Goal: Task Accomplishment & Management: Use online tool/utility

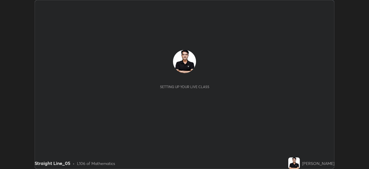
scroll to position [169, 369]
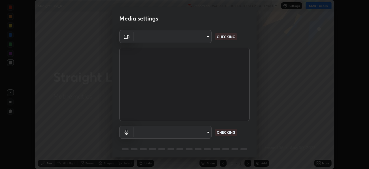
type input "9d859b0dc9df3993e45d71748640ef8916b2c21d6ac1b4416f64a69378af508e"
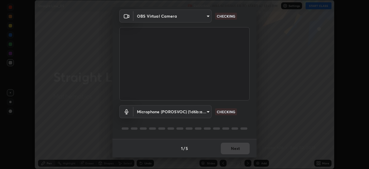
click at [209, 111] on body "Erase all Straight Line_05 Recording WAS SCHEDULED TO START AT 12:41 PM Setting…" at bounding box center [184, 84] width 369 height 169
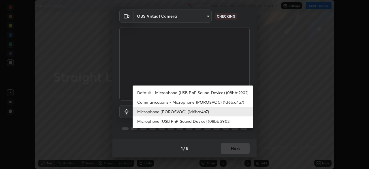
click at [174, 122] on li "Microphone (USB PnP Sound Device) (08bb:2902)" at bounding box center [193, 121] width 121 height 10
type input "4d26097e33b8ebea178fbc8b272f60208f53cf3a655a810c75e1aa622e542609"
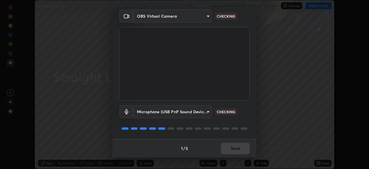
click at [204, 113] on body "Erase all Straight Line_05 Recording WAS SCHEDULED TO START AT 12:41 PM Setting…" at bounding box center [184, 84] width 369 height 169
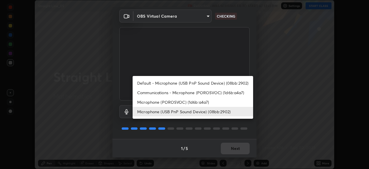
click at [263, 126] on div at bounding box center [184, 84] width 369 height 169
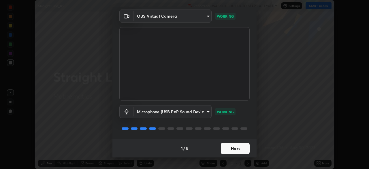
click at [238, 149] on button "Next" at bounding box center [235, 149] width 29 height 12
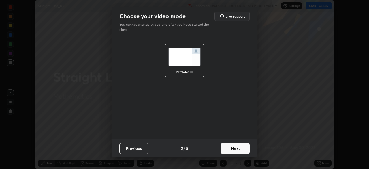
scroll to position [0, 0]
click at [240, 150] on button "Next" at bounding box center [235, 149] width 29 height 12
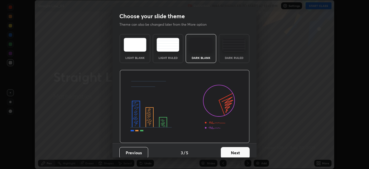
click at [241, 150] on button "Next" at bounding box center [235, 153] width 29 height 12
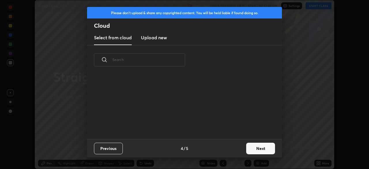
click at [242, 149] on div "Previous 4 / 5 Next" at bounding box center [184, 148] width 195 height 18
click at [247, 150] on button "Next" at bounding box center [261, 149] width 29 height 12
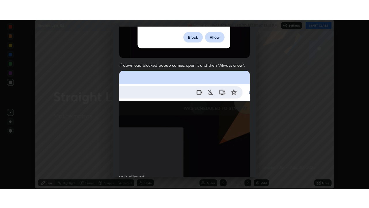
scroll to position [138, 0]
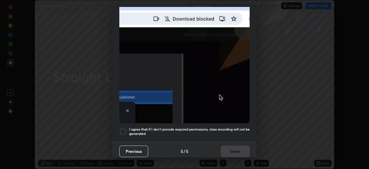
click at [121, 130] on div at bounding box center [123, 131] width 7 height 7
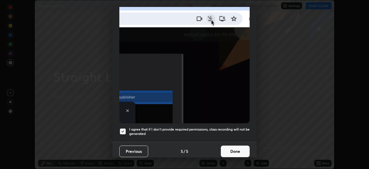
click at [224, 149] on button "Done" at bounding box center [235, 151] width 29 height 12
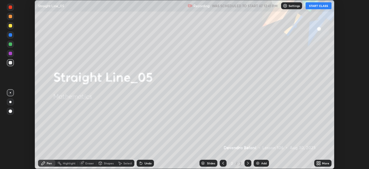
click at [318, 6] on button "START CLASS" at bounding box center [319, 5] width 26 height 7
click at [260, 162] on div "Add" at bounding box center [261, 163] width 15 height 7
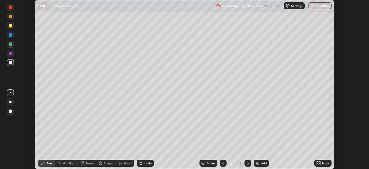
click at [318, 162] on icon at bounding box center [317, 161] width 1 height 1
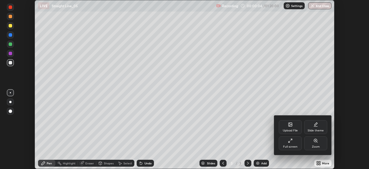
click at [292, 145] on div "Full screen" at bounding box center [290, 146] width 14 height 3
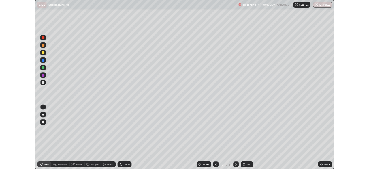
scroll to position [208, 369]
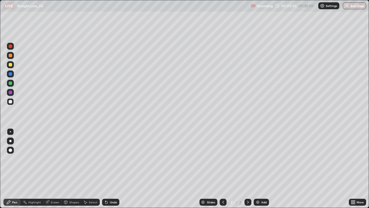
click at [13, 66] on div at bounding box center [10, 64] width 7 height 7
click at [352, 169] on icon at bounding box center [353, 202] width 5 height 5
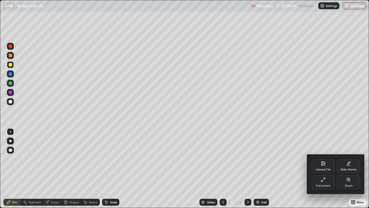
click at [324, 169] on div "Full screen" at bounding box center [323, 182] width 23 height 14
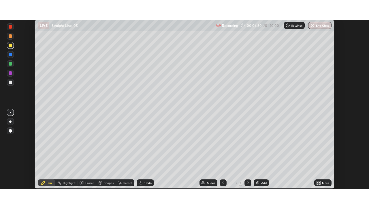
scroll to position [28696, 28496]
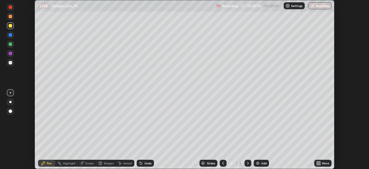
click at [320, 161] on icon at bounding box center [319, 163] width 5 height 5
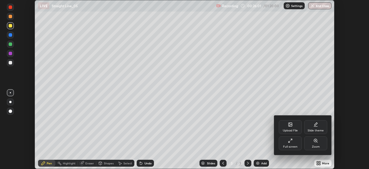
click at [296, 147] on div "Full screen" at bounding box center [290, 146] width 14 height 3
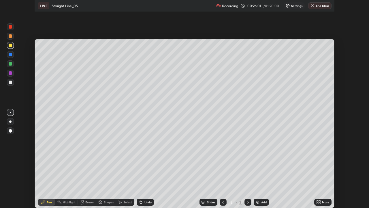
scroll to position [208, 369]
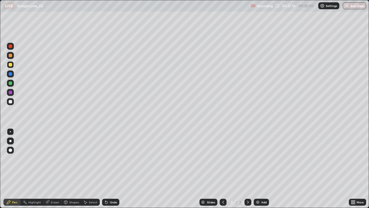
click at [11, 57] on div at bounding box center [10, 55] width 3 height 3
click at [112, 169] on div "Undo" at bounding box center [110, 202] width 17 height 7
click at [261, 169] on div "Add" at bounding box center [261, 202] width 15 height 7
click at [10, 83] on div at bounding box center [10, 82] width 3 height 3
click at [114, 169] on div "Undo" at bounding box center [110, 202] width 17 height 7
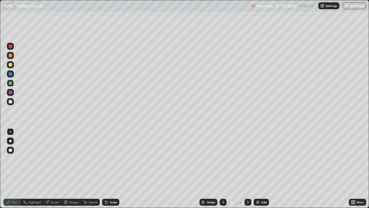
click at [112, 169] on div "Undo" at bounding box center [110, 202] width 17 height 7
click at [113, 169] on div "Undo" at bounding box center [110, 202] width 17 height 7
click at [12, 73] on div at bounding box center [10, 73] width 3 height 3
click at [111, 169] on div "Undo" at bounding box center [113, 202] width 7 height 3
click at [109, 169] on div "Undo" at bounding box center [110, 202] width 17 height 7
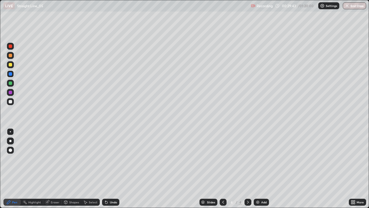
click at [108, 169] on div "Undo" at bounding box center [110, 202] width 17 height 7
click at [93, 169] on div "Select" at bounding box center [93, 202] width 9 height 3
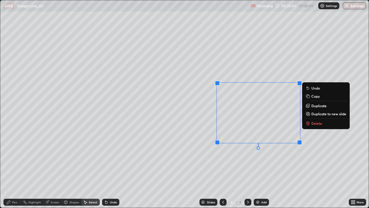
click at [313, 121] on p "Delete" at bounding box center [317, 123] width 11 height 5
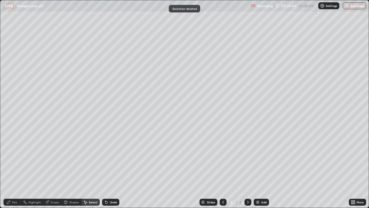
click at [56, 169] on div "Eraser" at bounding box center [55, 202] width 9 height 3
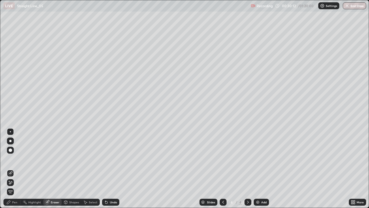
click at [19, 169] on div "Pen" at bounding box center [11, 202] width 17 height 7
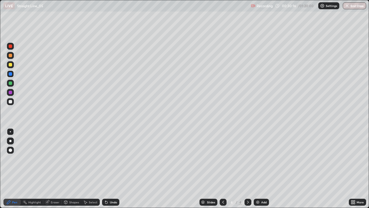
click at [59, 169] on div "Eraser" at bounding box center [55, 202] width 9 height 3
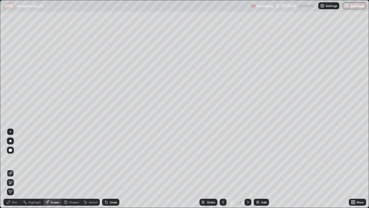
click at [20, 169] on div "Pen" at bounding box center [11, 202] width 17 height 7
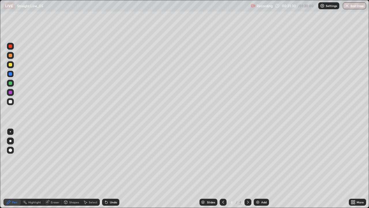
click at [226, 169] on div at bounding box center [223, 202] width 7 height 7
click at [248, 169] on icon at bounding box center [248, 202] width 5 height 5
click at [249, 169] on icon at bounding box center [248, 202] width 5 height 5
click at [260, 169] on div "Add" at bounding box center [261, 202] width 15 height 7
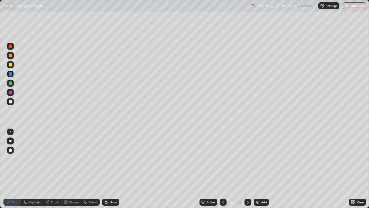
click at [11, 67] on div at bounding box center [10, 64] width 7 height 7
click at [12, 84] on div at bounding box center [10, 82] width 3 height 3
click at [110, 169] on div "Undo" at bounding box center [113, 202] width 7 height 3
click at [111, 169] on div "Undo" at bounding box center [113, 202] width 7 height 3
click at [110, 169] on div "Undo" at bounding box center [110, 202] width 17 height 7
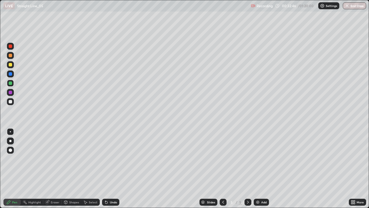
click at [109, 169] on div "Undo" at bounding box center [110, 202] width 17 height 7
click at [108, 169] on div "Undo" at bounding box center [110, 202] width 17 height 7
click at [16, 169] on div "Pen" at bounding box center [11, 202] width 17 height 7
click at [12, 105] on div at bounding box center [10, 101] width 7 height 7
click at [110, 169] on div "Undo" at bounding box center [113, 202] width 7 height 3
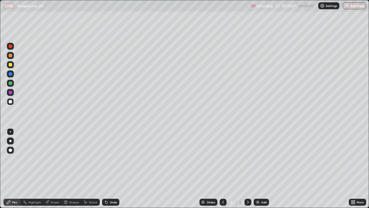
click at [110, 169] on div "Undo" at bounding box center [113, 202] width 7 height 3
click at [12, 66] on div at bounding box center [10, 64] width 3 height 3
click at [262, 169] on div "Add" at bounding box center [264, 202] width 5 height 3
click at [106, 169] on icon at bounding box center [106, 202] width 2 height 2
click at [11, 104] on div at bounding box center [10, 101] width 7 height 7
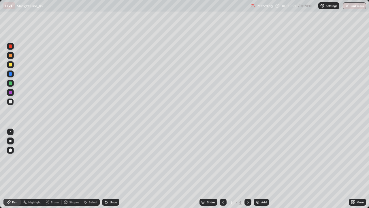
click at [12, 67] on div at bounding box center [10, 64] width 7 height 7
click at [11, 83] on div at bounding box center [10, 82] width 3 height 3
click at [12, 104] on div at bounding box center [10, 101] width 7 height 7
click at [222, 169] on icon at bounding box center [223, 202] width 5 height 5
click at [223, 169] on icon at bounding box center [223, 202] width 5 height 5
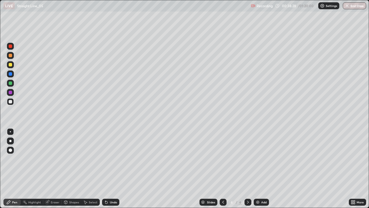
click at [223, 169] on icon at bounding box center [223, 202] width 5 height 5
click at [245, 169] on div at bounding box center [248, 202] width 7 height 7
click at [247, 169] on icon at bounding box center [248, 202] width 5 height 5
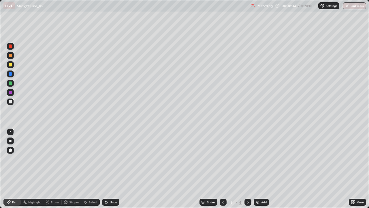
click at [248, 169] on icon at bounding box center [248, 202] width 5 height 5
click at [257, 169] on img at bounding box center [258, 202] width 5 height 5
click at [55, 169] on div "Eraser" at bounding box center [55, 202] width 9 height 3
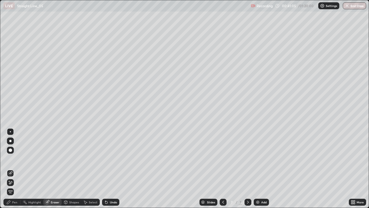
click at [15, 169] on div "Pen" at bounding box center [14, 202] width 5 height 3
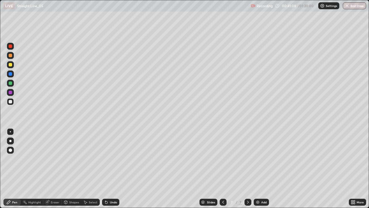
click at [97, 169] on div "Select" at bounding box center [90, 202] width 18 height 7
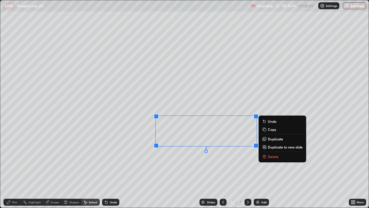
click at [280, 156] on button "Delete" at bounding box center [282, 156] width 43 height 7
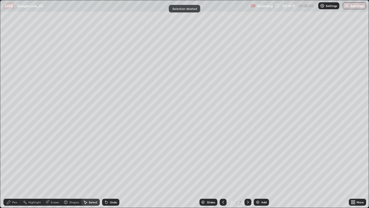
click at [16, 169] on div "Pen" at bounding box center [14, 202] width 5 height 3
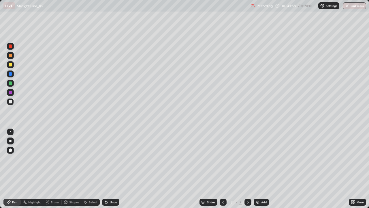
click at [97, 169] on div "Select" at bounding box center [90, 202] width 18 height 7
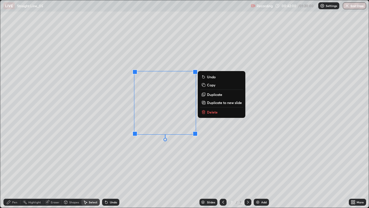
click at [158, 169] on div "0 ° Undo Copy Duplicate Duplicate to new slide Delete" at bounding box center [184, 103] width 369 height 207
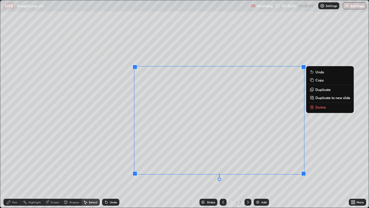
click at [325, 108] on p "Delete" at bounding box center [321, 107] width 11 height 5
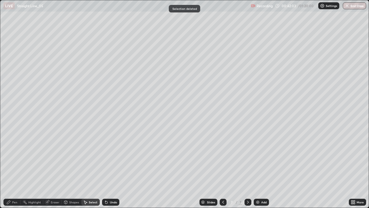
click at [13, 169] on div "Pen" at bounding box center [14, 202] width 5 height 3
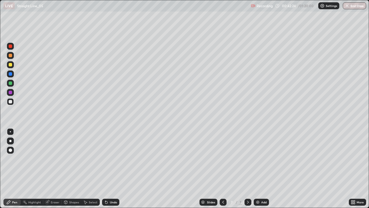
click at [12, 104] on div at bounding box center [10, 101] width 7 height 7
click at [13, 65] on div at bounding box center [10, 64] width 7 height 7
click at [10, 55] on div at bounding box center [10, 55] width 3 height 3
click at [262, 169] on div "Add" at bounding box center [264, 202] width 5 height 3
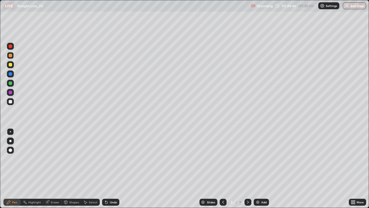
click at [223, 169] on icon at bounding box center [223, 202] width 5 height 5
click at [224, 169] on icon at bounding box center [223, 202] width 5 height 5
click at [248, 169] on icon at bounding box center [248, 202] width 2 height 3
click at [247, 169] on icon at bounding box center [248, 202] width 5 height 5
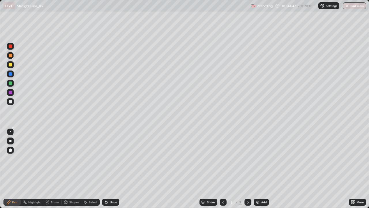
click at [248, 169] on icon at bounding box center [248, 202] width 5 height 5
click at [247, 169] on icon at bounding box center [248, 202] width 5 height 5
click at [10, 66] on div at bounding box center [10, 64] width 3 height 3
click at [10, 82] on div at bounding box center [10, 82] width 3 height 3
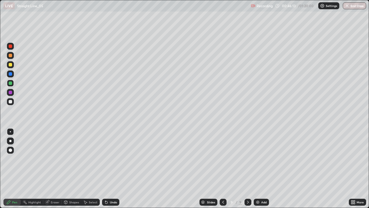
click at [10, 102] on div at bounding box center [10, 101] width 3 height 3
click at [10, 65] on div at bounding box center [10, 64] width 3 height 3
click at [10, 56] on div at bounding box center [10, 55] width 3 height 3
click at [13, 102] on div at bounding box center [10, 101] width 7 height 7
click at [12, 58] on div at bounding box center [10, 55] width 7 height 7
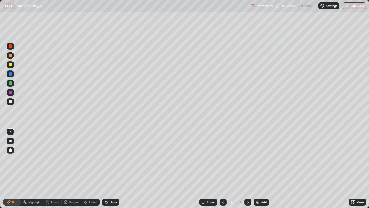
click at [96, 169] on div "Select" at bounding box center [93, 202] width 9 height 3
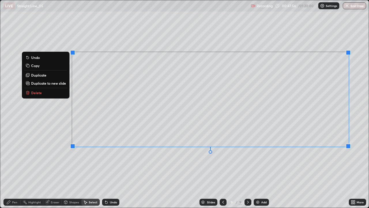
click at [51, 93] on button "Delete" at bounding box center [45, 92] width 43 height 7
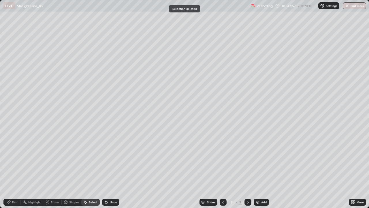
click at [10, 169] on icon at bounding box center [8, 202] width 5 height 5
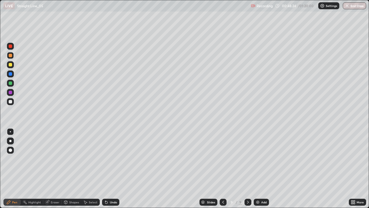
click at [13, 84] on div at bounding box center [10, 83] width 7 height 7
click at [90, 169] on div "Select" at bounding box center [90, 202] width 18 height 7
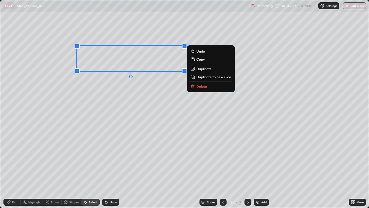
click at [206, 87] on p "Delete" at bounding box center [202, 86] width 11 height 5
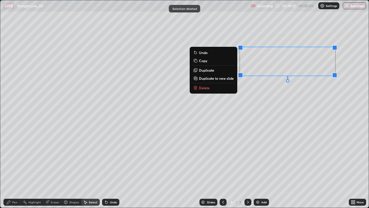
click at [221, 89] on button "Delete" at bounding box center [213, 87] width 43 height 7
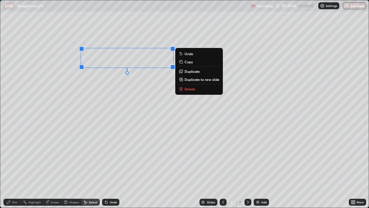
click at [18, 169] on div "Pen" at bounding box center [11, 202] width 17 height 7
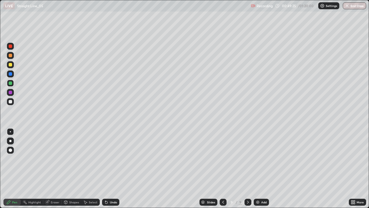
click at [12, 66] on div at bounding box center [10, 64] width 3 height 3
click at [116, 169] on div "Undo" at bounding box center [113, 202] width 7 height 3
click at [11, 94] on div at bounding box center [10, 92] width 3 height 3
click at [105, 169] on icon at bounding box center [106, 202] width 5 height 5
click at [112, 169] on div "Undo" at bounding box center [110, 202] width 17 height 7
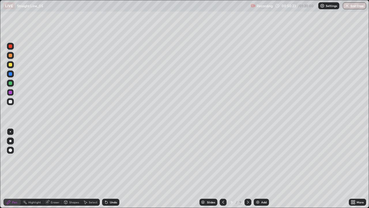
click at [114, 169] on div "Undo" at bounding box center [110, 202] width 17 height 7
click at [10, 105] on div at bounding box center [10, 101] width 7 height 7
click at [108, 169] on icon at bounding box center [106, 202] width 5 height 5
click at [108, 169] on div "Undo" at bounding box center [110, 202] width 17 height 7
click at [108, 169] on icon at bounding box center [106, 202] width 5 height 5
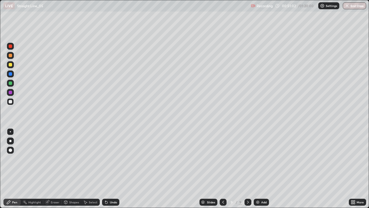
click at [108, 169] on div "Undo" at bounding box center [110, 202] width 17 height 7
click at [109, 169] on div "Undo" at bounding box center [110, 202] width 17 height 7
click at [110, 169] on div "Undo" at bounding box center [113, 202] width 7 height 3
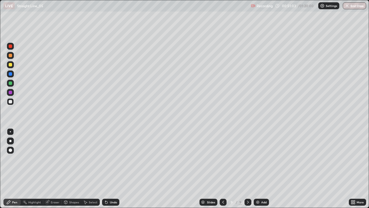
click at [109, 169] on div "Undo" at bounding box center [110, 202] width 17 height 7
click at [110, 169] on div "Undo" at bounding box center [113, 202] width 7 height 3
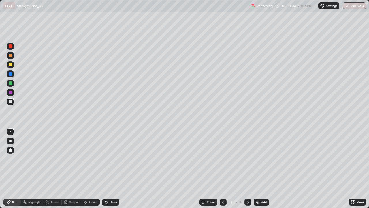
click at [110, 169] on div "Undo" at bounding box center [113, 202] width 7 height 3
click at [107, 169] on icon at bounding box center [106, 202] width 5 height 5
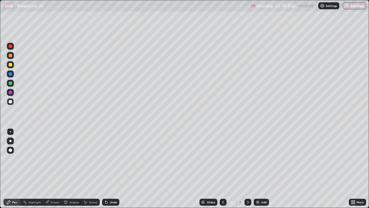
click at [10, 55] on div at bounding box center [10, 55] width 3 height 3
click at [264, 169] on div "Add" at bounding box center [264, 202] width 5 height 3
click at [354, 169] on icon at bounding box center [353, 202] width 5 height 5
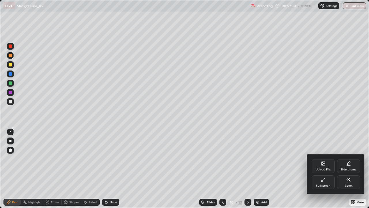
click at [319, 167] on div "Upload File" at bounding box center [323, 166] width 23 height 14
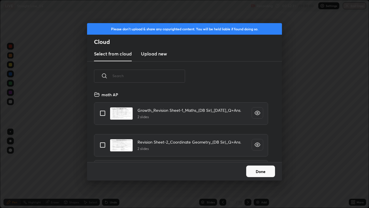
scroll to position [71, 185]
click at [161, 57] on h3 "Upload new" at bounding box center [154, 53] width 26 height 7
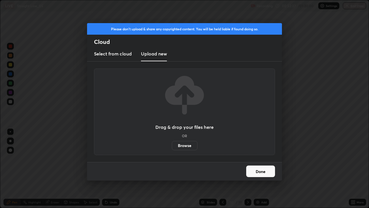
click at [128, 55] on h3 "Select from cloud" at bounding box center [113, 53] width 38 height 7
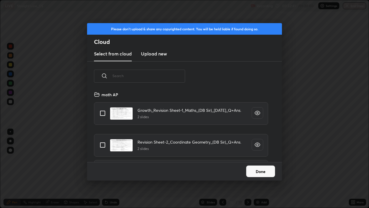
click at [150, 77] on input "text" at bounding box center [149, 76] width 73 height 25
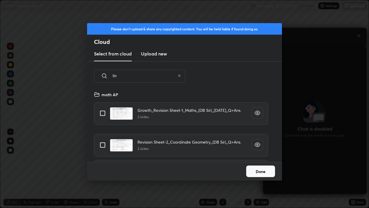
scroll to position [148, 102]
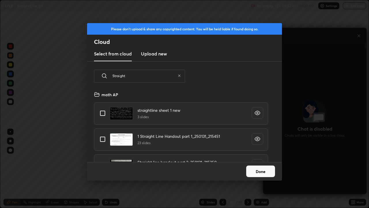
type input "Straight"
click at [105, 114] on input "grid" at bounding box center [103, 113] width 12 height 12
checkbox input "true"
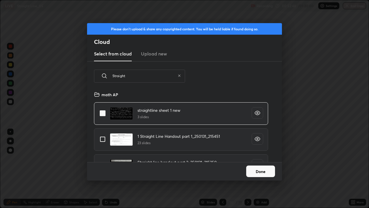
click at [264, 169] on button "Done" at bounding box center [261, 171] width 29 height 12
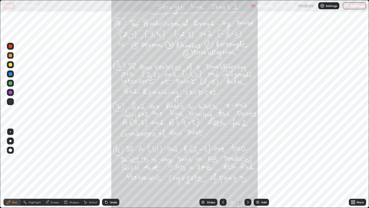
click at [247, 169] on icon at bounding box center [248, 202] width 5 height 5
click at [247, 169] on icon at bounding box center [248, 202] width 2 height 3
click at [352, 169] on icon at bounding box center [353, 202] width 5 height 5
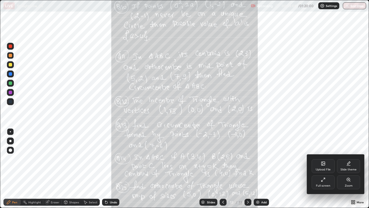
click at [347, 169] on div "Zoom" at bounding box center [349, 185] width 8 height 3
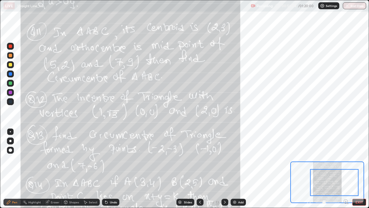
click at [238, 169] on div "Add" at bounding box center [238, 202] width 15 height 7
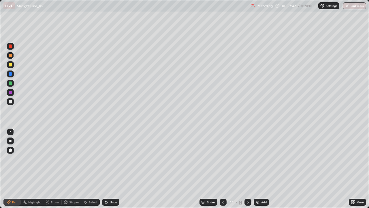
click at [13, 102] on div at bounding box center [10, 101] width 7 height 7
click at [113, 169] on div "Undo" at bounding box center [113, 202] width 7 height 3
click at [224, 169] on icon at bounding box center [223, 202] width 5 height 5
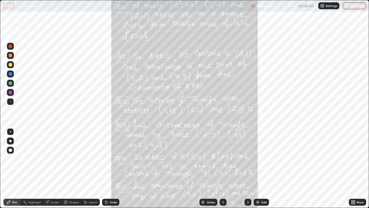
click at [248, 169] on icon at bounding box center [248, 202] width 5 height 5
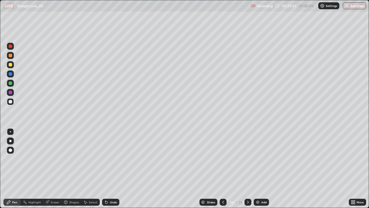
click at [11, 83] on div at bounding box center [10, 82] width 3 height 3
click at [225, 169] on div at bounding box center [223, 202] width 7 height 7
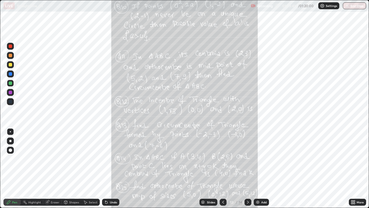
click at [247, 169] on icon at bounding box center [248, 202] width 5 height 5
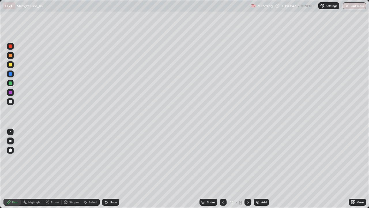
click at [260, 169] on div "Add" at bounding box center [261, 202] width 15 height 7
click at [11, 65] on div at bounding box center [10, 64] width 3 height 3
click at [13, 75] on div at bounding box center [10, 73] width 7 height 7
click at [226, 169] on div at bounding box center [223, 202] width 7 height 7
click at [224, 169] on div at bounding box center [223, 202] width 7 height 7
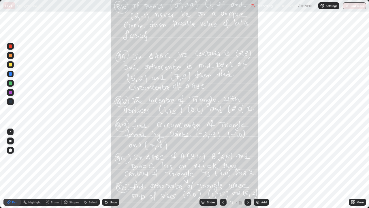
click at [354, 169] on icon at bounding box center [354, 202] width 1 height 1
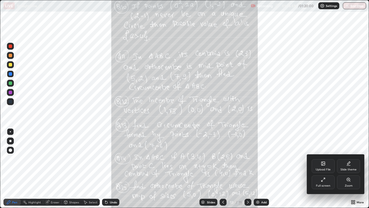
click at [351, 169] on div "Zoom" at bounding box center [349, 185] width 8 height 3
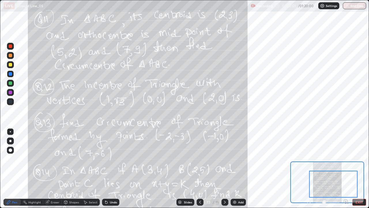
click at [11, 46] on div at bounding box center [10, 45] width 3 height 3
click at [12, 93] on div at bounding box center [10, 92] width 3 height 3
click at [12, 48] on div at bounding box center [10, 46] width 7 height 7
click at [96, 169] on div "Select" at bounding box center [93, 202] width 9 height 3
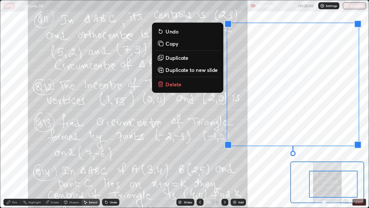
click at [174, 84] on p "Delete" at bounding box center [174, 84] width 16 height 7
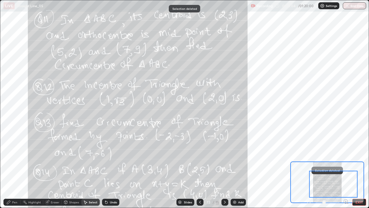
click at [15, 169] on div "Pen" at bounding box center [14, 202] width 5 height 3
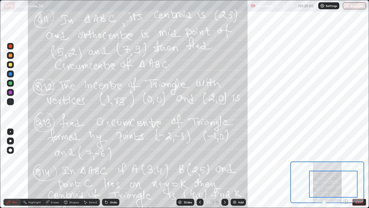
click at [12, 92] on div at bounding box center [10, 92] width 3 height 3
click at [10, 48] on div at bounding box center [10, 45] width 3 height 3
click at [9, 64] on div at bounding box center [10, 64] width 3 height 3
click at [10, 75] on div at bounding box center [10, 73] width 3 height 3
click at [11, 93] on div at bounding box center [10, 92] width 3 height 3
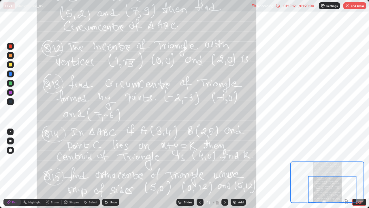
click at [225, 169] on icon at bounding box center [225, 202] width 5 height 5
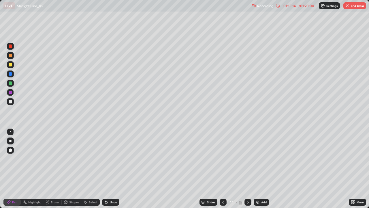
click at [248, 169] on icon at bounding box center [248, 202] width 5 height 5
click at [223, 169] on icon at bounding box center [223, 202] width 5 height 5
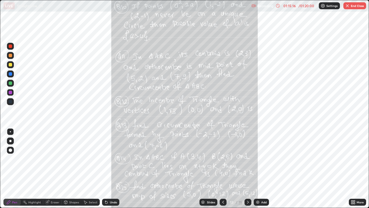
click at [223, 169] on icon at bounding box center [223, 202] width 5 height 5
click at [254, 169] on div "Add" at bounding box center [261, 202] width 15 height 7
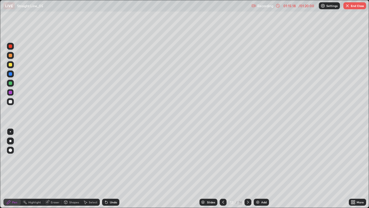
click at [247, 169] on icon at bounding box center [248, 202] width 5 height 5
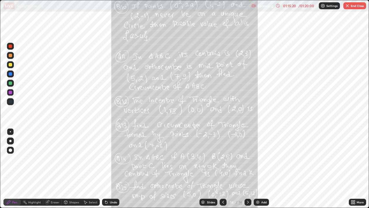
click at [354, 169] on icon at bounding box center [354, 202] width 1 height 1
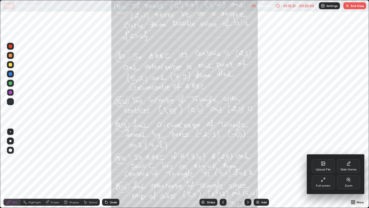
click at [350, 169] on div "Zoom" at bounding box center [349, 185] width 8 height 3
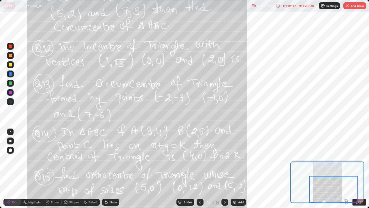
click at [353, 5] on button "End Class" at bounding box center [355, 5] width 23 height 7
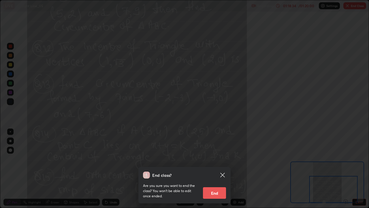
click at [220, 169] on button "End" at bounding box center [214, 193] width 23 height 12
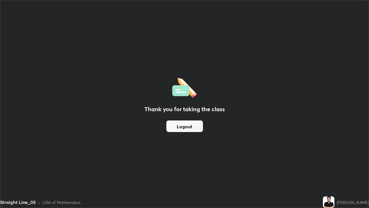
click at [199, 127] on button "Logout" at bounding box center [185, 126] width 37 height 12
